Goal: Transaction & Acquisition: Purchase product/service

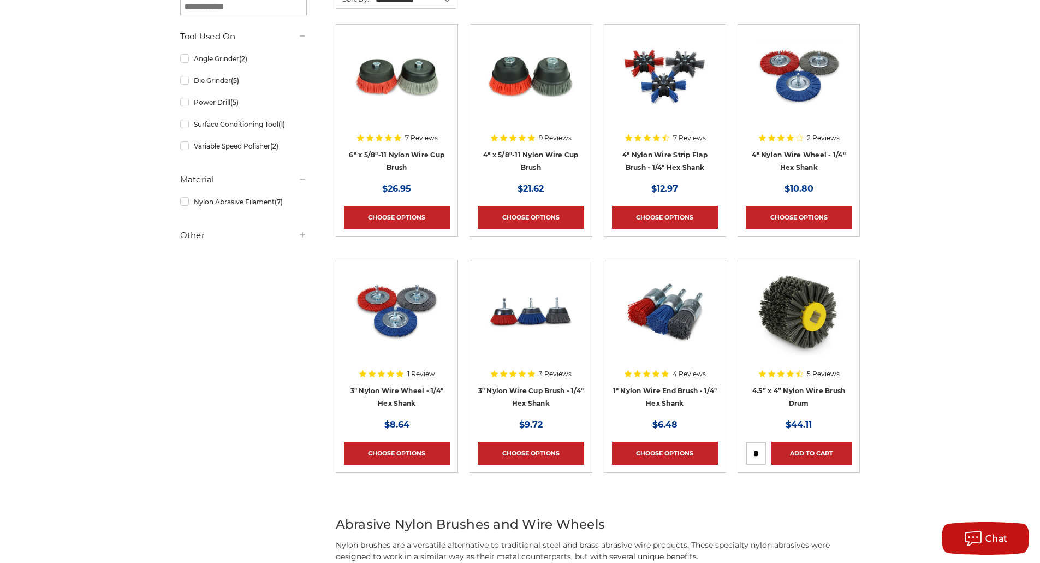
scroll to position [437, 0]
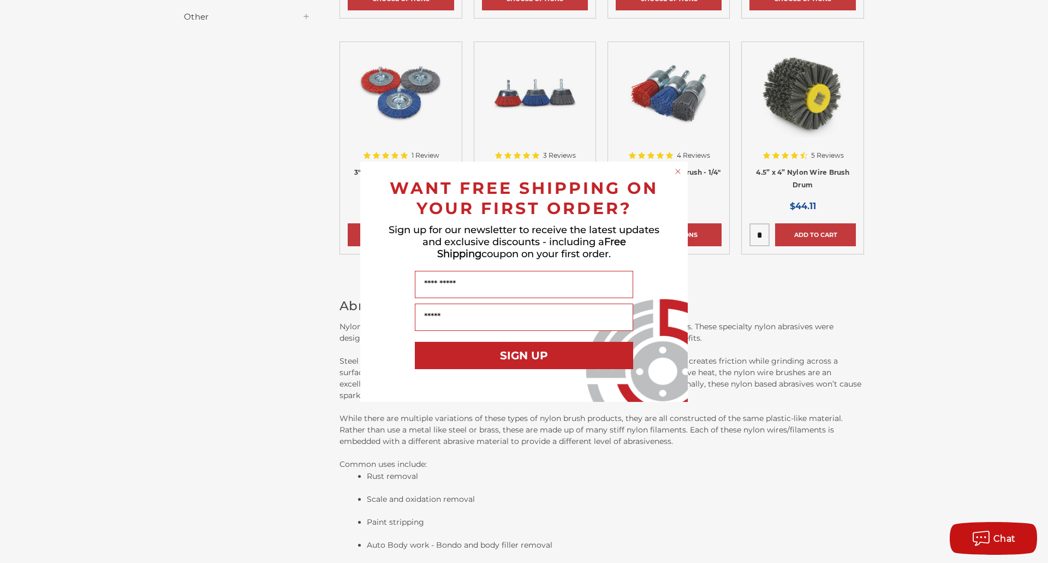
click at [675, 169] on circle "Close dialog" at bounding box center [678, 171] width 10 height 10
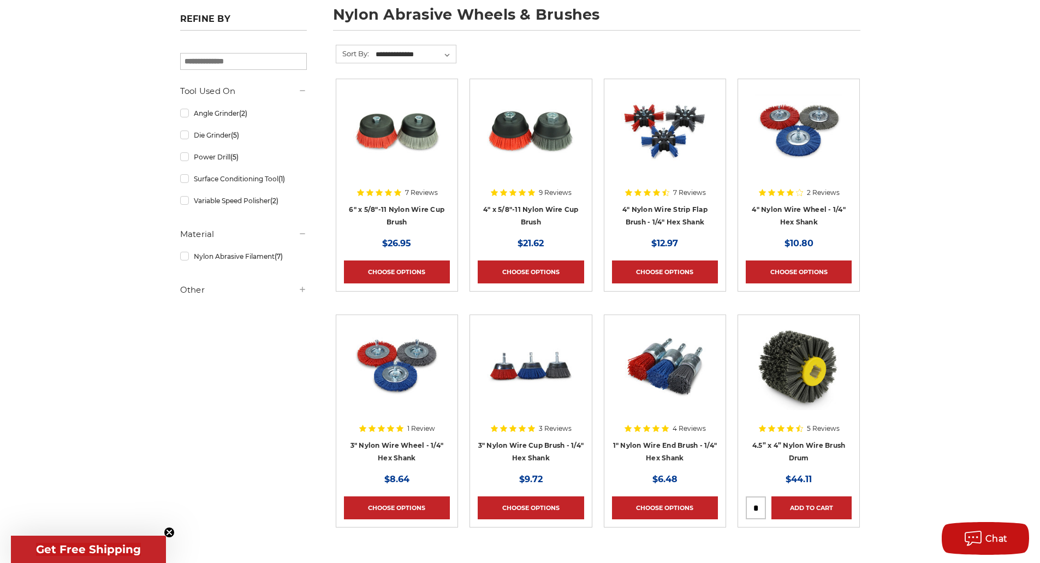
scroll to position [218, 0]
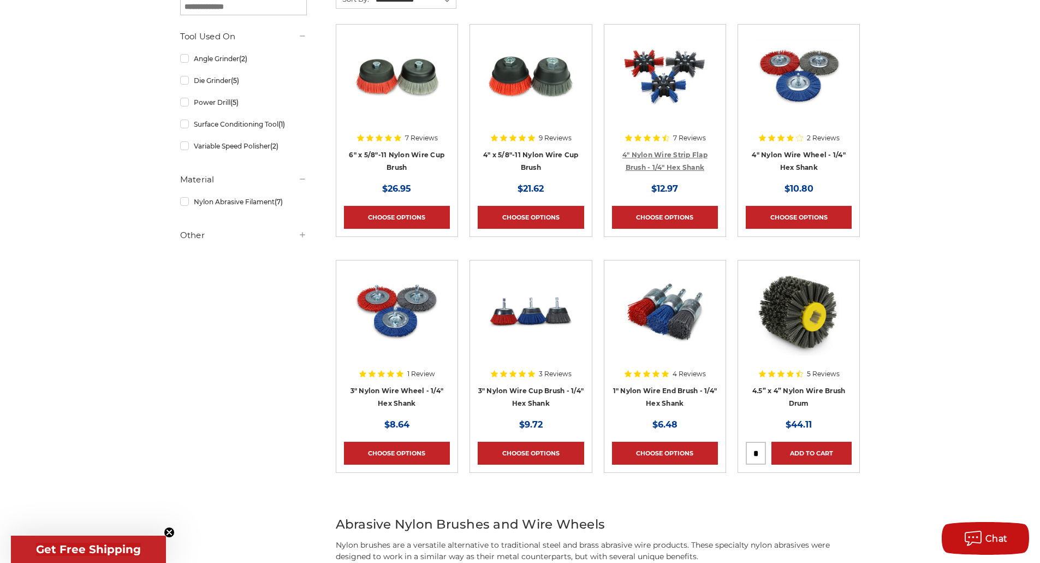
click at [668, 156] on link "4" Nylon Wire Strip Flap Brush - 1/4" Hex Shank" at bounding box center [664, 161] width 85 height 21
click at [526, 398] on link "3" Nylon Wire Cup Brush - 1/4" Hex Shank" at bounding box center [531, 397] width 106 height 21
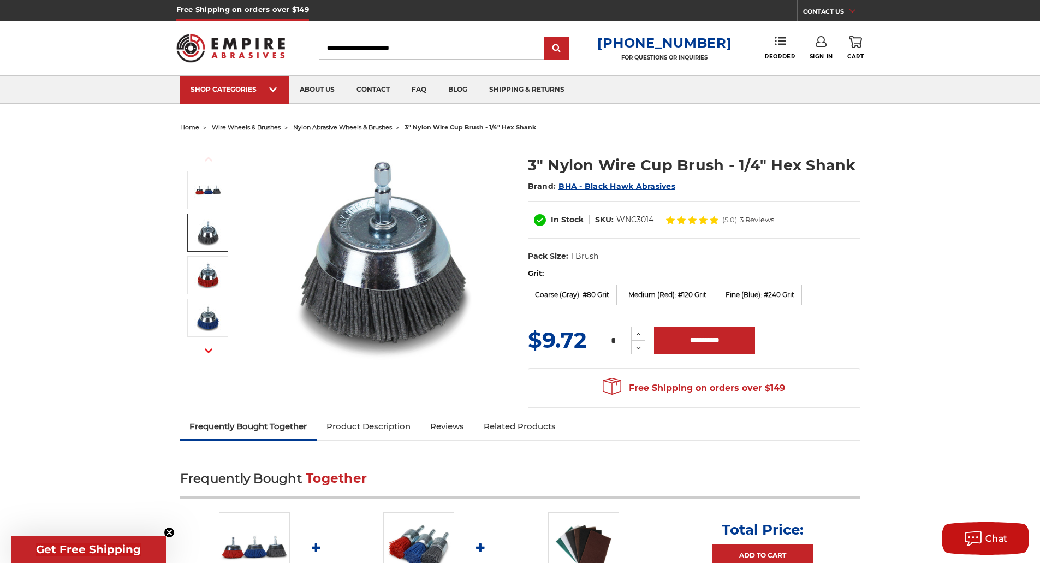
click at [208, 238] on img at bounding box center [207, 232] width 27 height 27
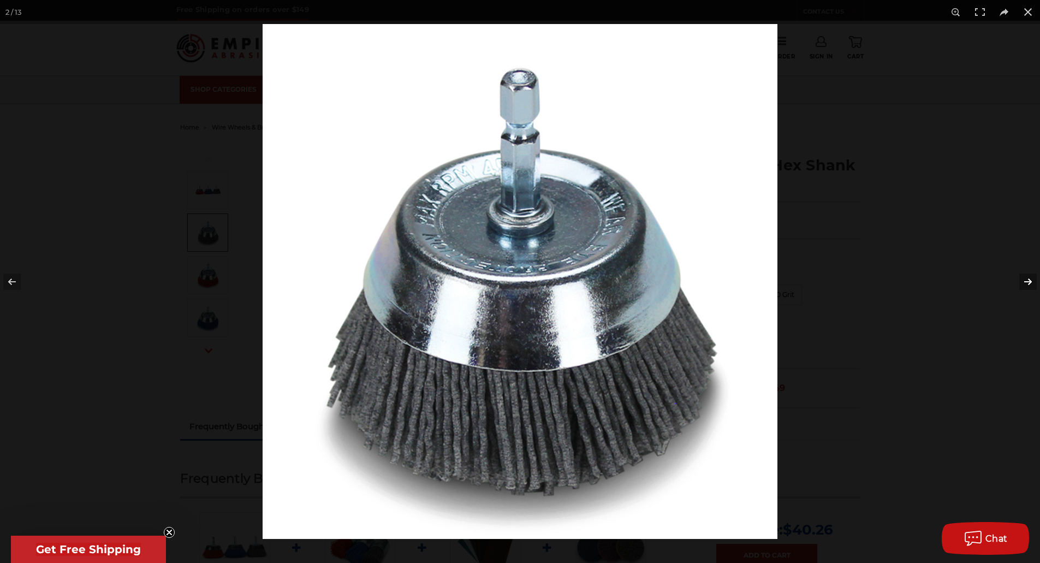
click at [1030, 282] on button at bounding box center [1021, 281] width 38 height 55
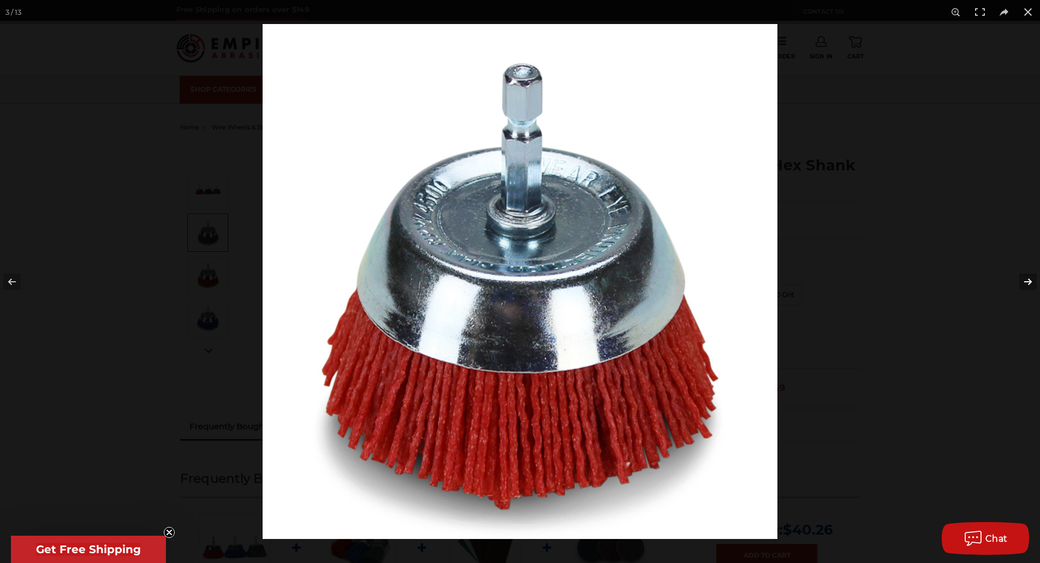
click at [1030, 282] on button at bounding box center [1021, 281] width 38 height 55
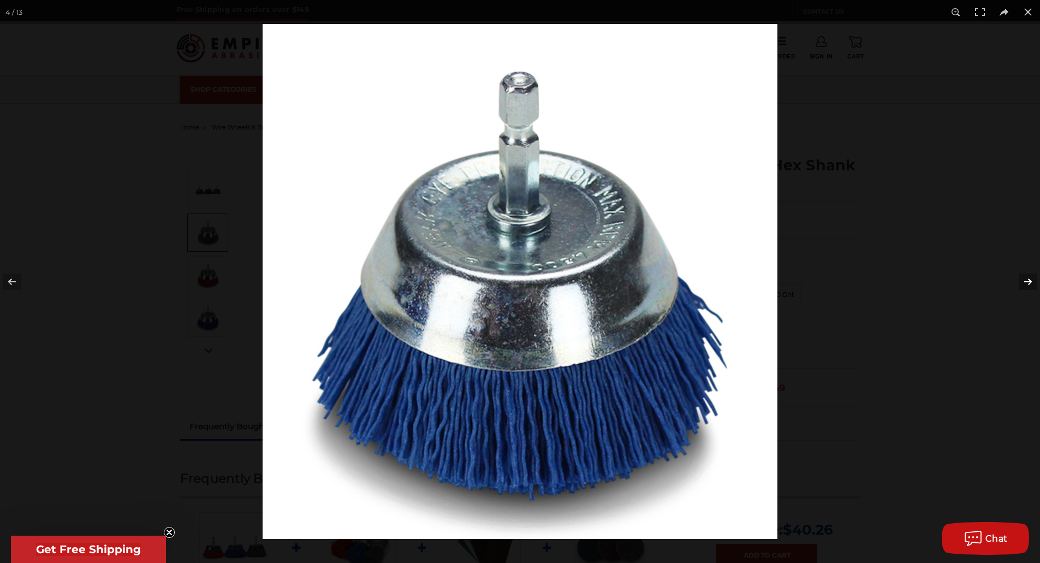
click at [1030, 282] on button at bounding box center [1021, 281] width 38 height 55
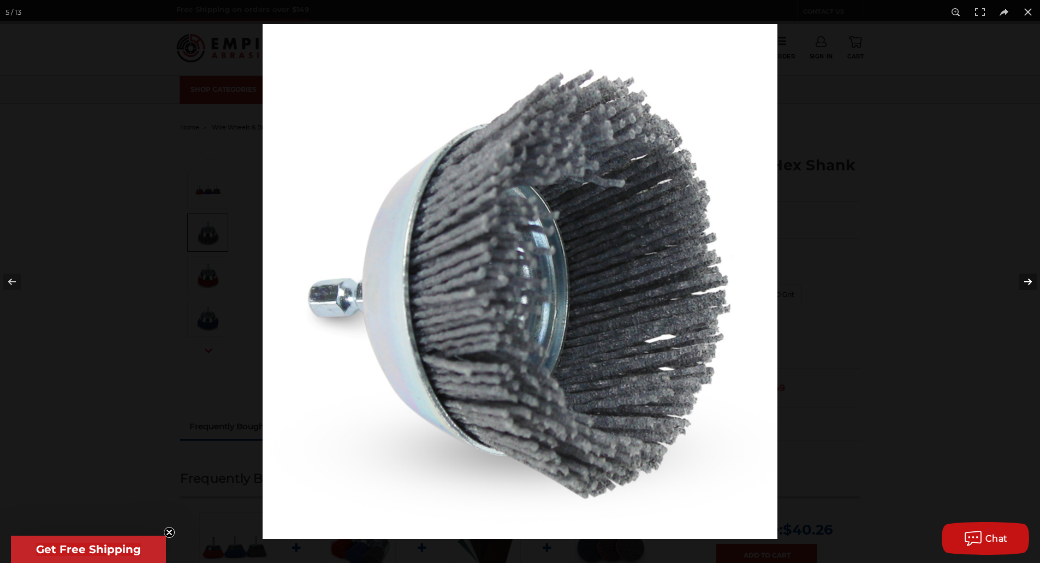
click at [1030, 282] on button at bounding box center [1021, 281] width 38 height 55
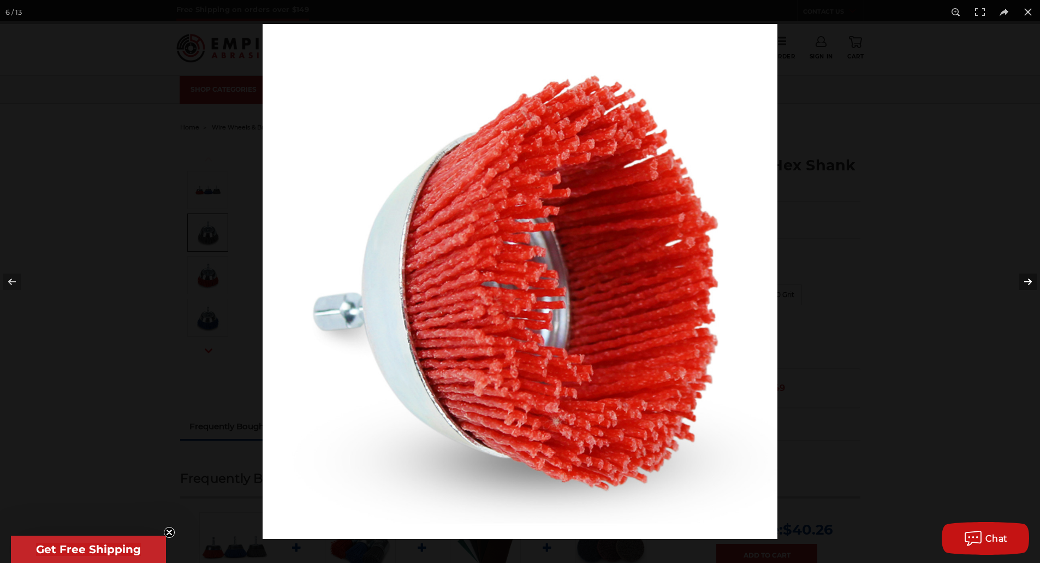
click at [1030, 282] on button at bounding box center [1021, 281] width 38 height 55
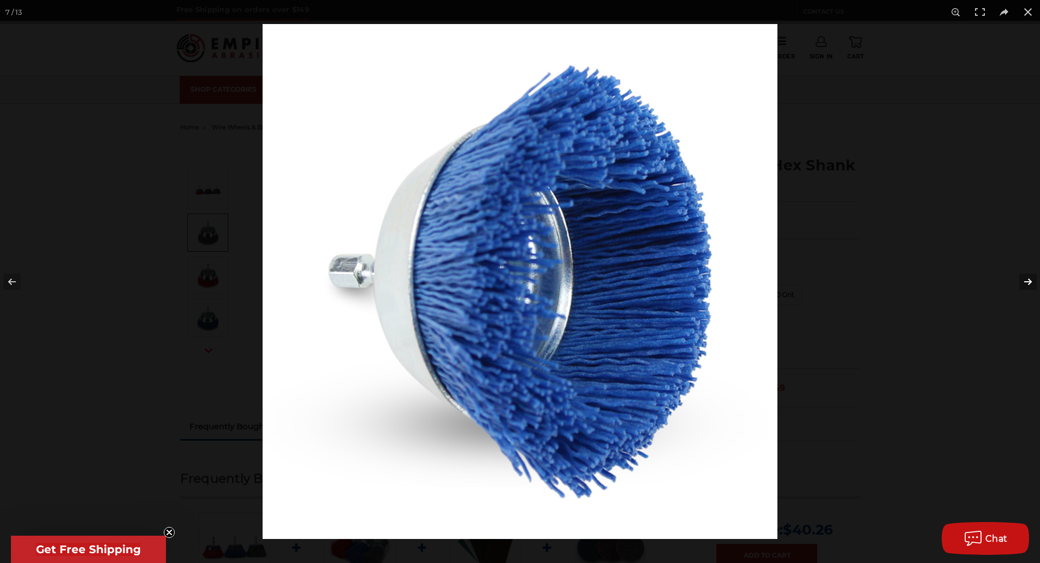
click at [1030, 282] on button at bounding box center [1021, 281] width 38 height 55
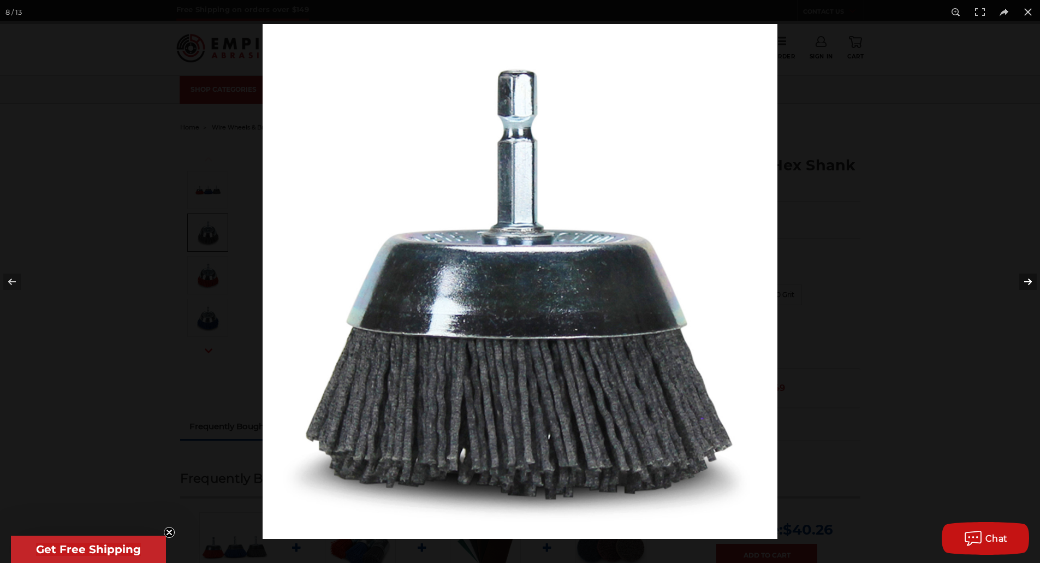
click at [1030, 282] on button at bounding box center [1021, 281] width 38 height 55
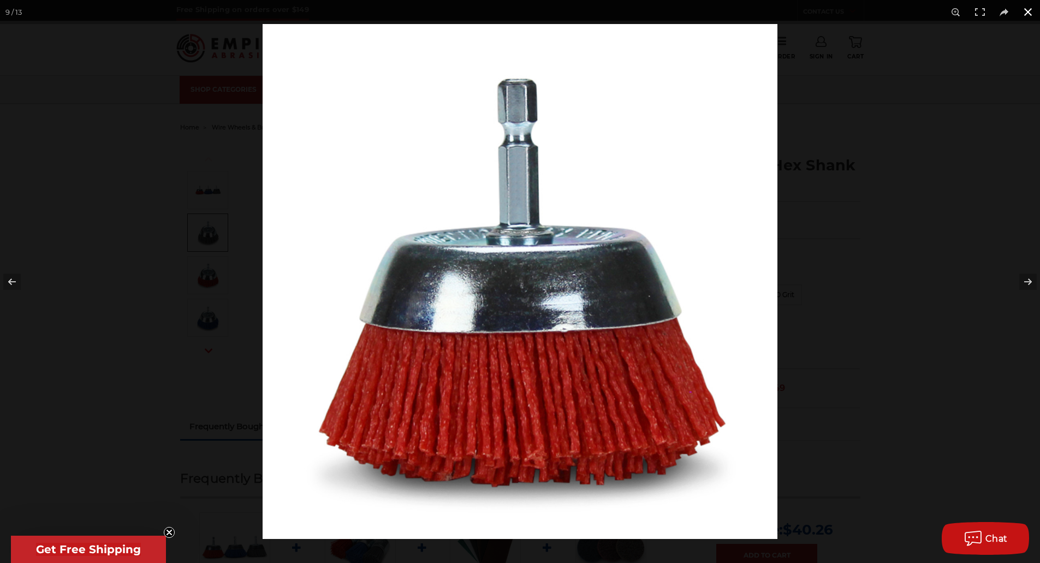
click at [1025, 13] on button at bounding box center [1028, 12] width 24 height 24
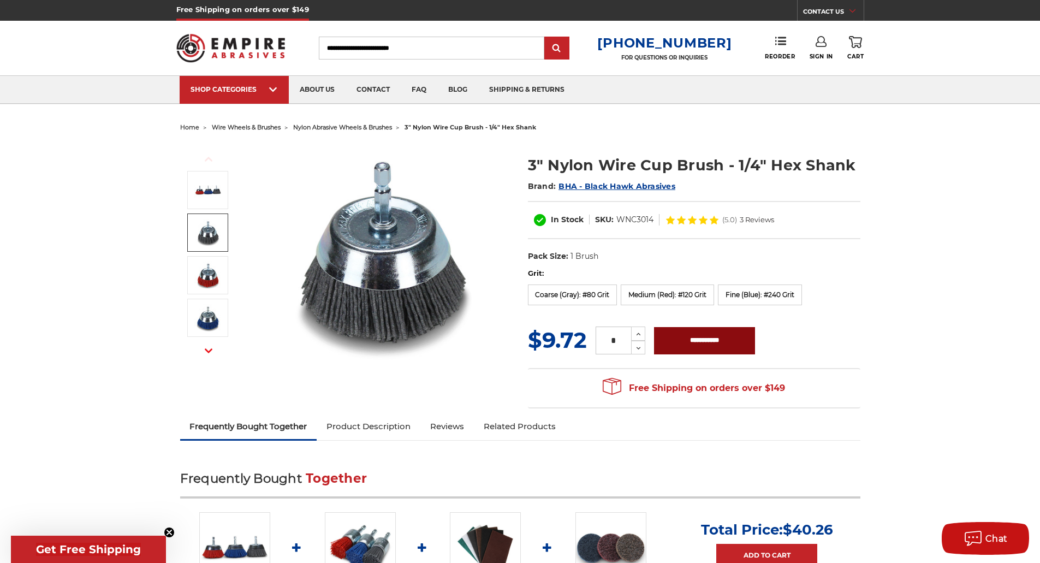
click at [714, 336] on input "**********" at bounding box center [704, 340] width 101 height 27
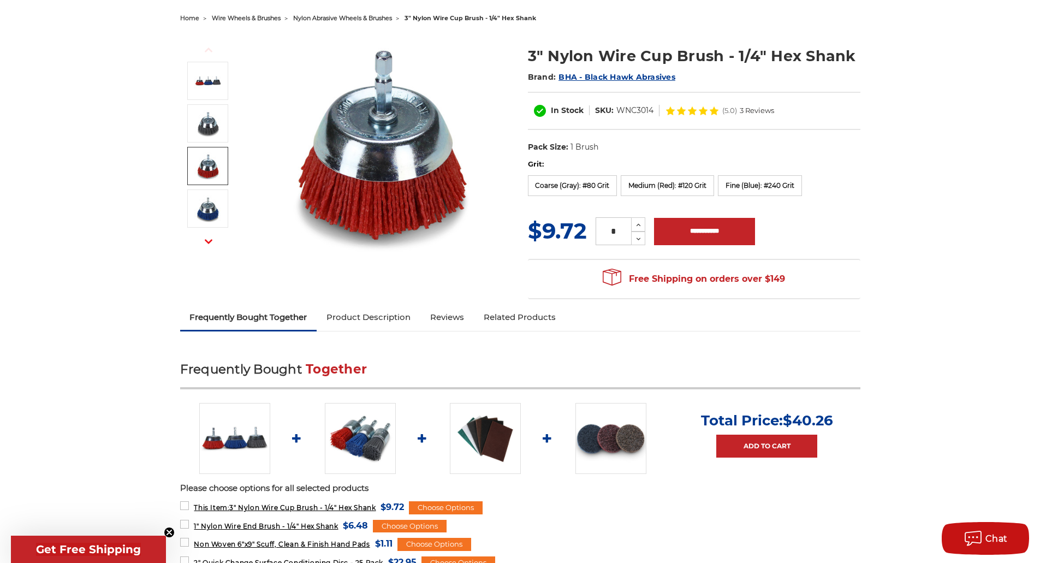
click at [206, 157] on img at bounding box center [207, 165] width 27 height 27
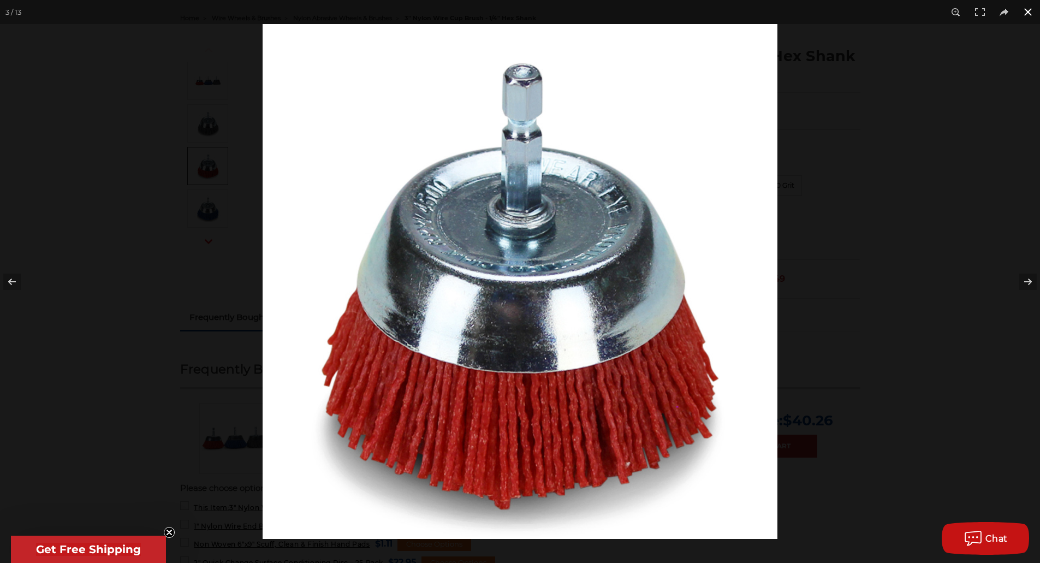
click at [1035, 13] on button at bounding box center [1028, 12] width 24 height 24
